Goal: Information Seeking & Learning: Find specific page/section

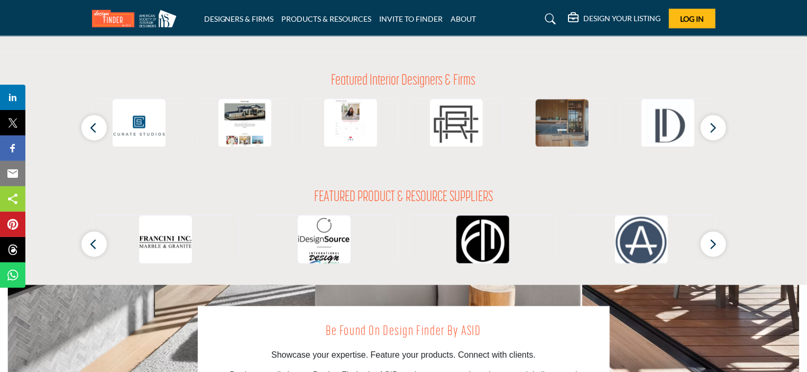
scroll to position [952, 0]
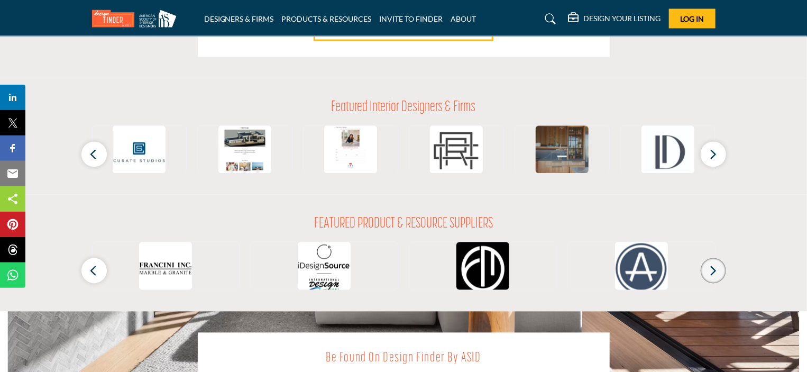
click at [717, 270] on button "button" at bounding box center [713, 270] width 25 height 25
click at [711, 272] on icon "button" at bounding box center [713, 270] width 8 height 13
click at [708, 275] on button "button" at bounding box center [713, 270] width 25 height 25
click at [95, 271] on icon "button" at bounding box center [94, 270] width 8 height 13
click at [94, 148] on icon "button" at bounding box center [94, 154] width 8 height 13
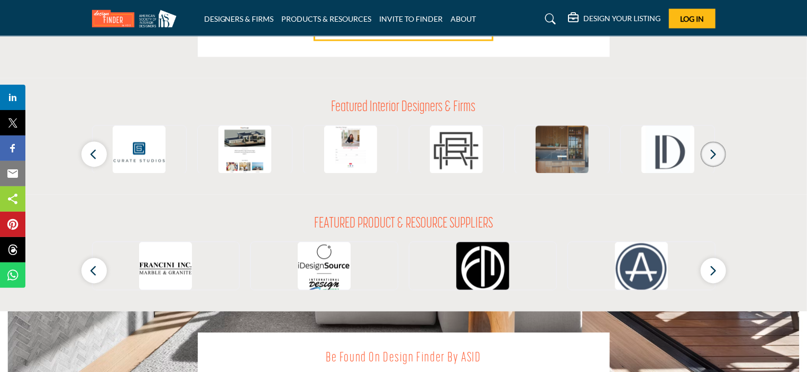
click at [711, 156] on icon "button" at bounding box center [713, 154] width 8 height 13
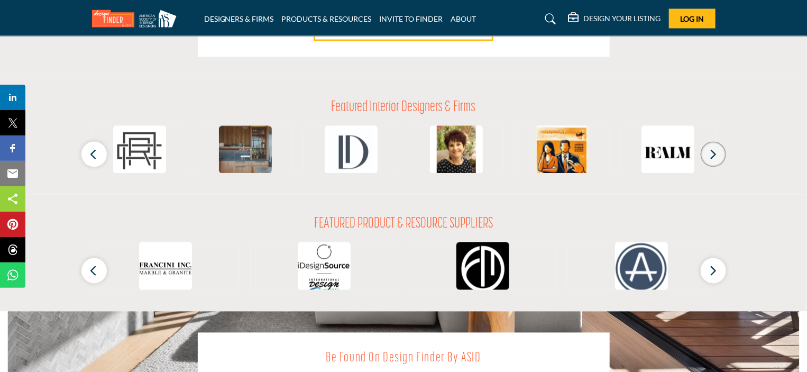
click at [711, 156] on icon "button" at bounding box center [713, 154] width 8 height 13
click at [718, 272] on button "button" at bounding box center [713, 270] width 25 height 25
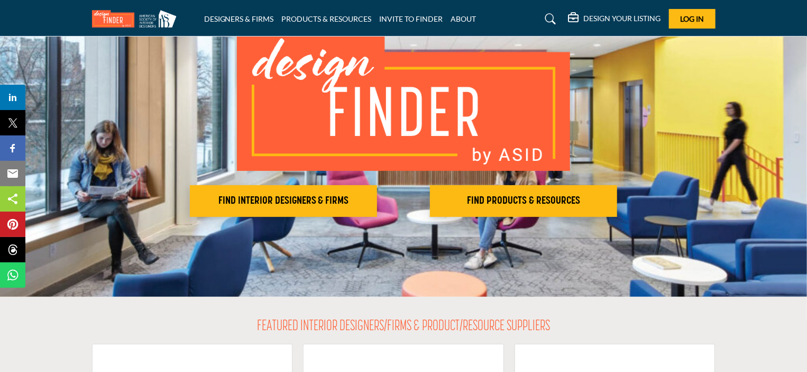
scroll to position [0, 0]
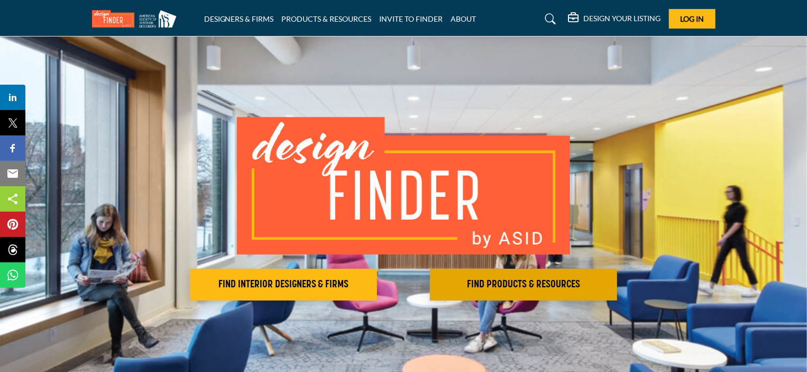
click at [374, 284] on h2 "FIND PRODUCTS & RESOURCES" at bounding box center [283, 284] width 181 height 13
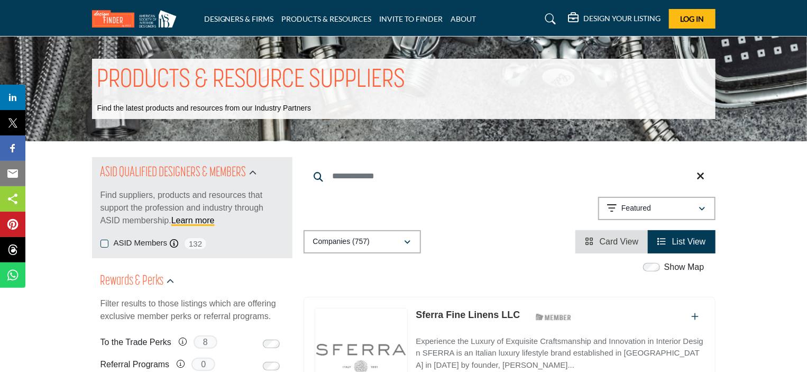
click at [357, 179] on input "Search Keyword" at bounding box center [510, 175] width 412 height 25
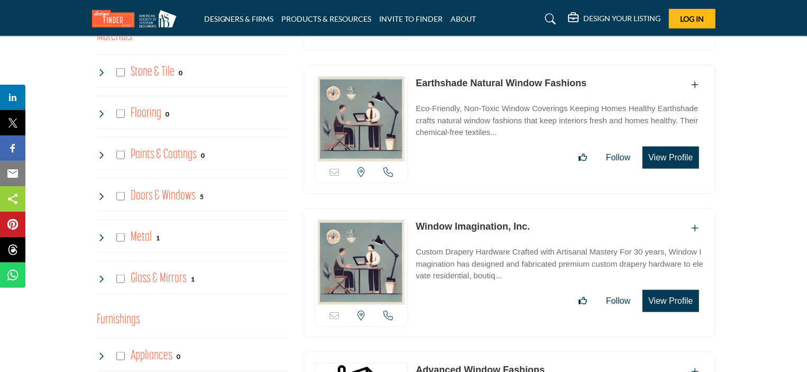
scroll to position [582, 0]
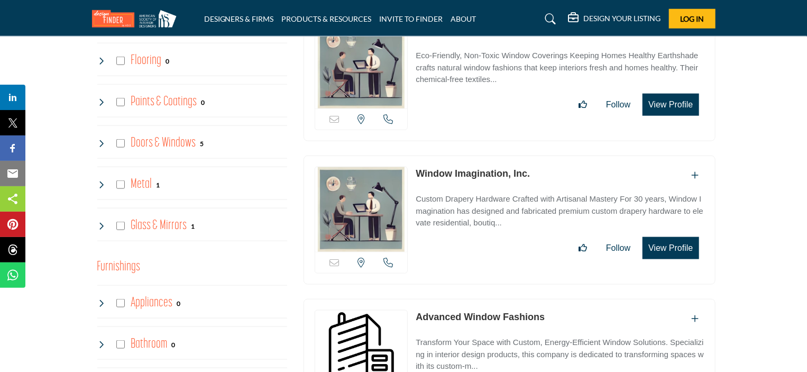
type input "*******"
click at [150, 141] on h4 "Doors & Windows" at bounding box center [163, 143] width 65 height 19
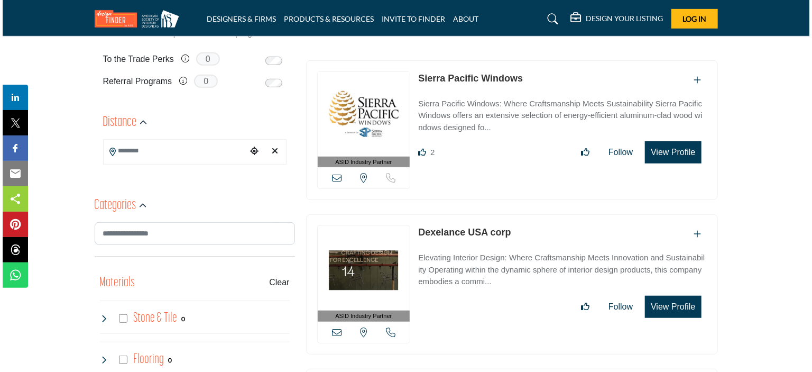
scroll to position [212, 0]
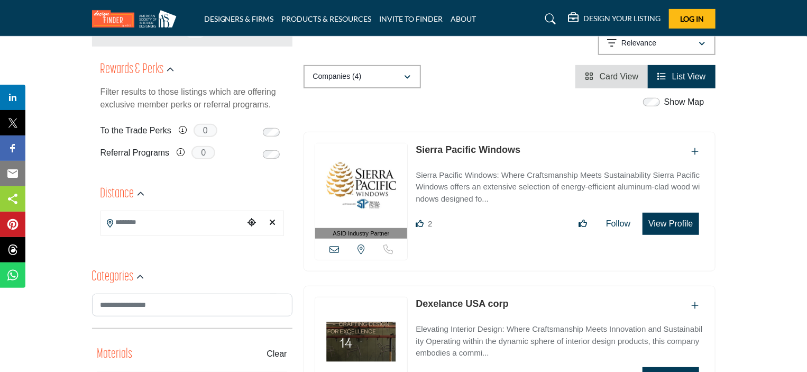
click at [671, 227] on button "View Profile" at bounding box center [671, 224] width 56 height 22
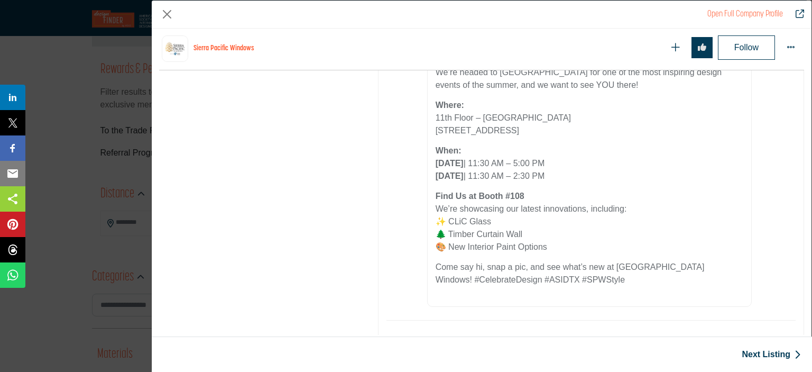
scroll to position [2264, 0]
